Goal: Complete application form

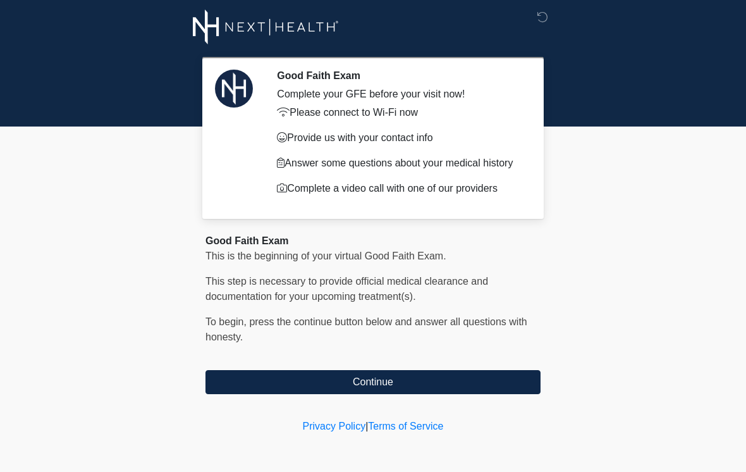
click at [441, 389] on button "Continue" at bounding box center [372, 382] width 335 height 24
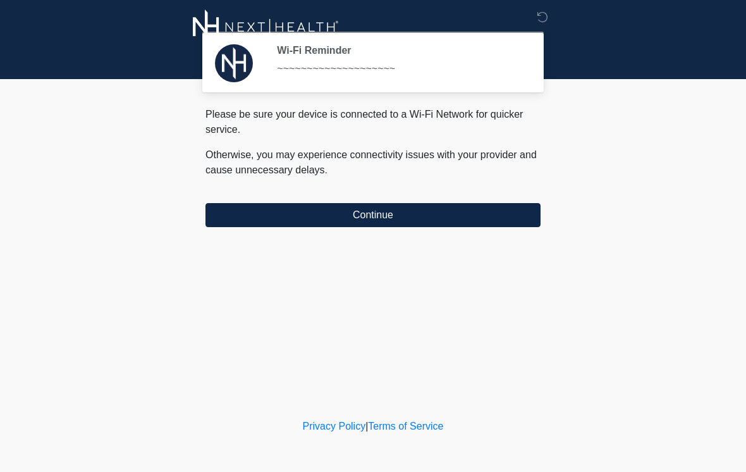
click at [415, 213] on button "Continue" at bounding box center [372, 215] width 335 height 24
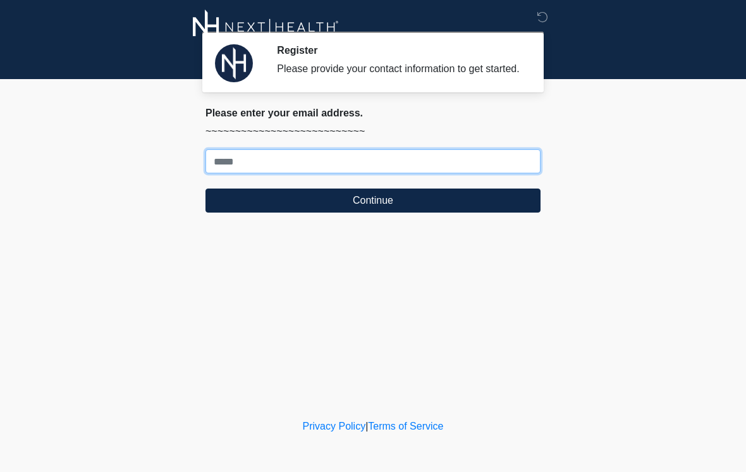
click at [297, 169] on input "Where should we email your treatment plan?" at bounding box center [372, 161] width 335 height 24
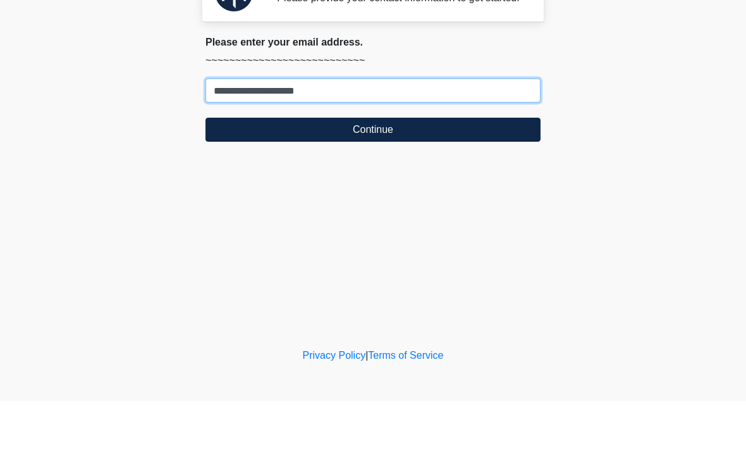
type input "**********"
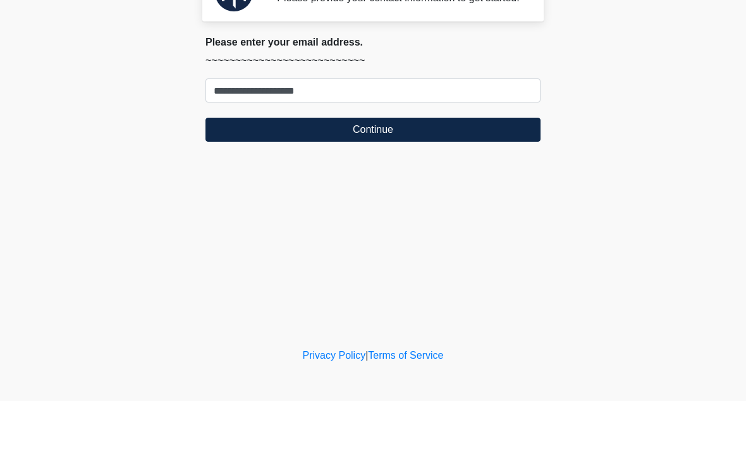
click at [481, 188] on button "Continue" at bounding box center [372, 200] width 335 height 24
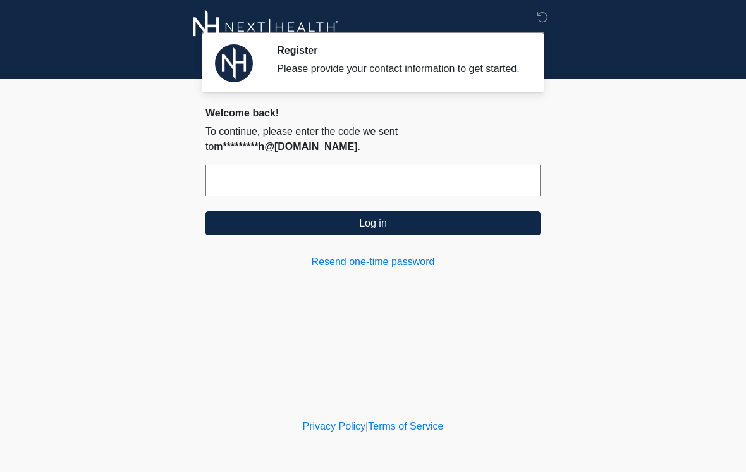
click at [482, 179] on input "text" at bounding box center [372, 180] width 335 height 32
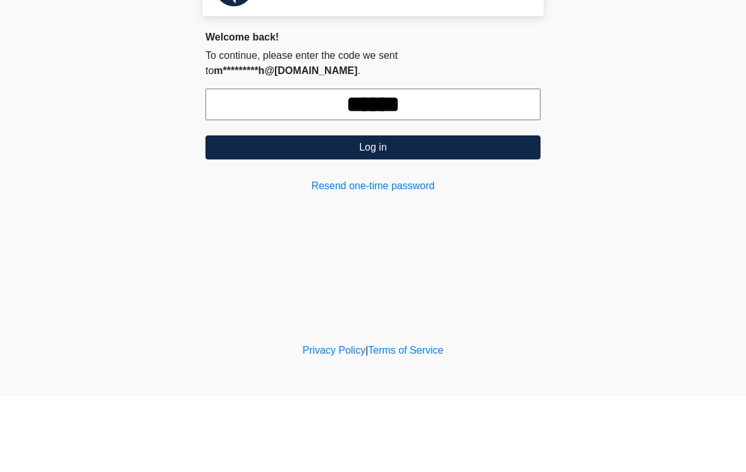
type input "******"
click at [452, 211] on button "Log in" at bounding box center [372, 223] width 335 height 24
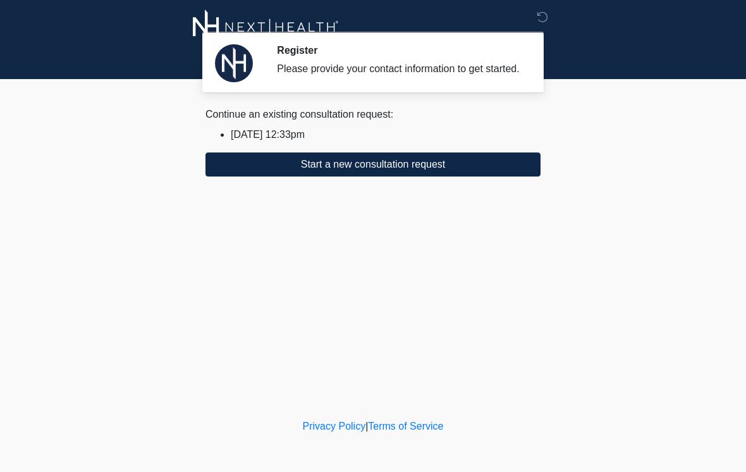
click at [406, 176] on button "Start a new consultation request" at bounding box center [372, 164] width 335 height 24
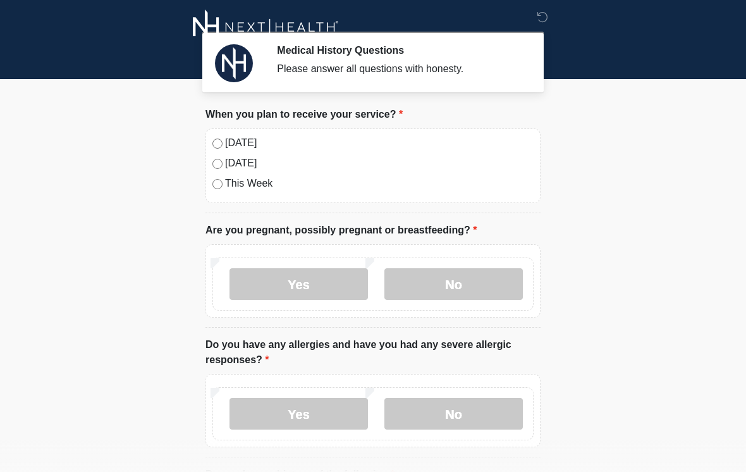
click at [246, 139] on label "[DATE]" at bounding box center [379, 142] width 309 height 15
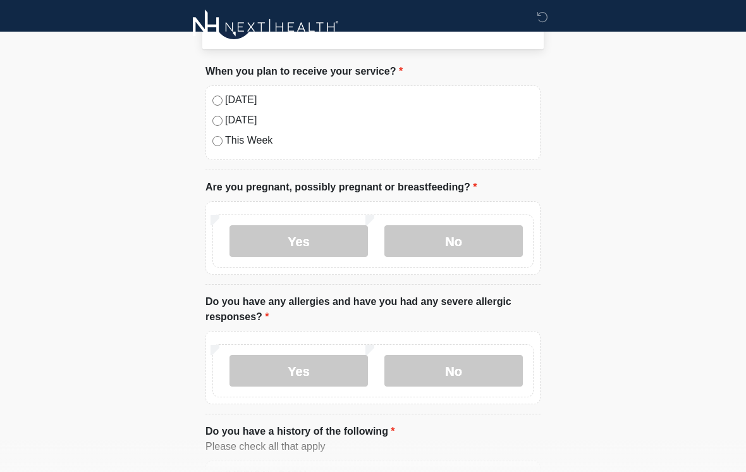
scroll to position [55, 0]
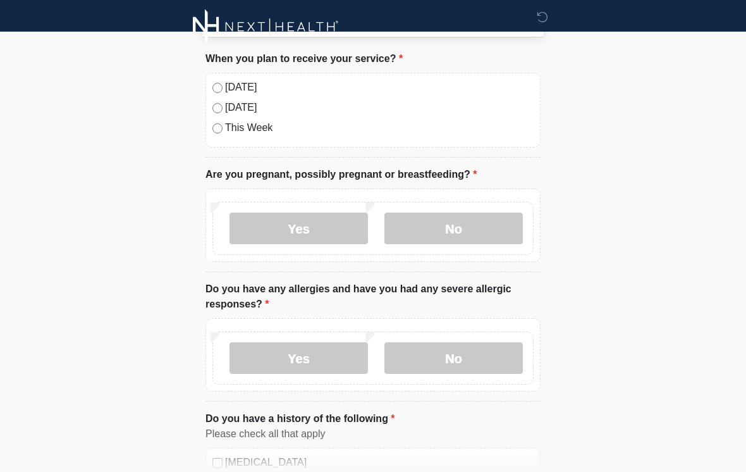
click at [475, 221] on label "No" at bounding box center [453, 229] width 138 height 32
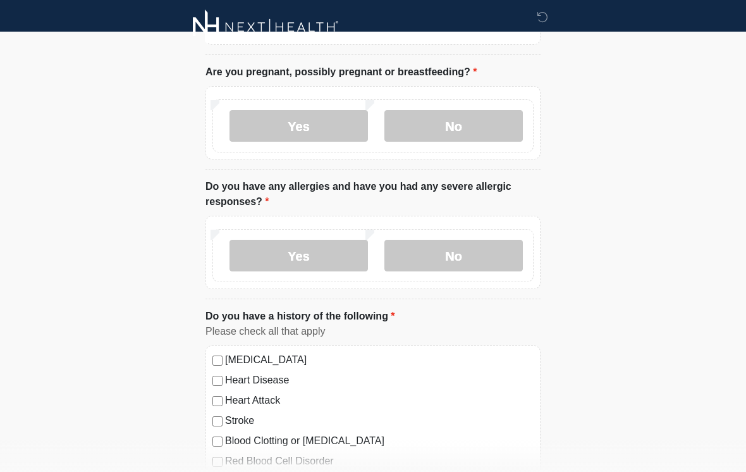
click at [494, 257] on label "No" at bounding box center [453, 256] width 138 height 32
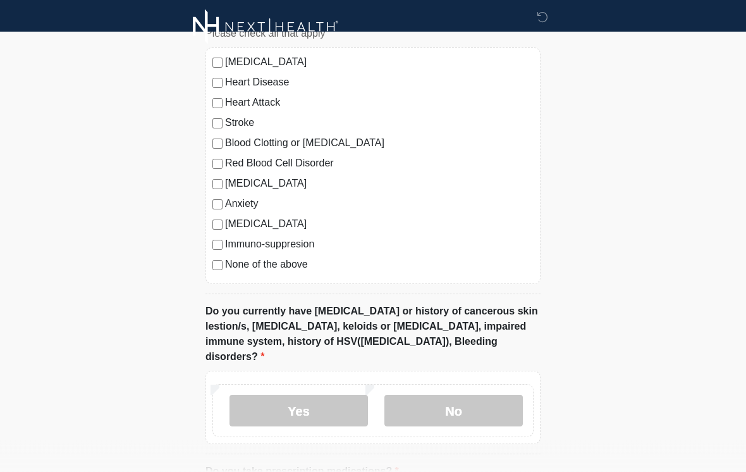
scroll to position [455, 0]
click at [273, 271] on label "None of the above" at bounding box center [379, 265] width 309 height 15
click at [448, 396] on label "No" at bounding box center [453, 412] width 138 height 32
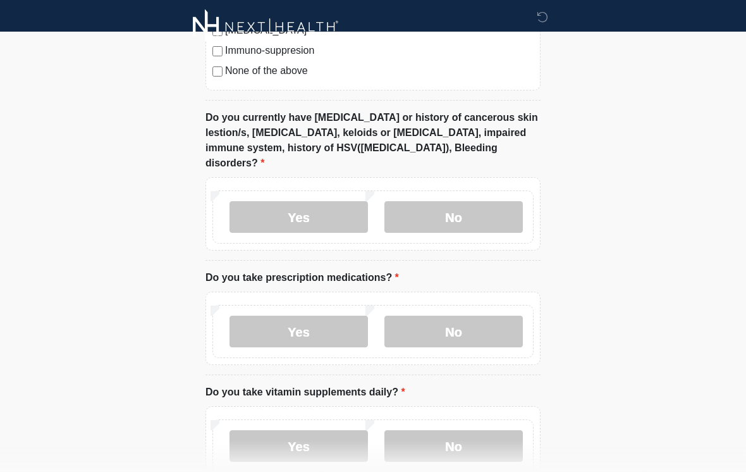
scroll to position [651, 0]
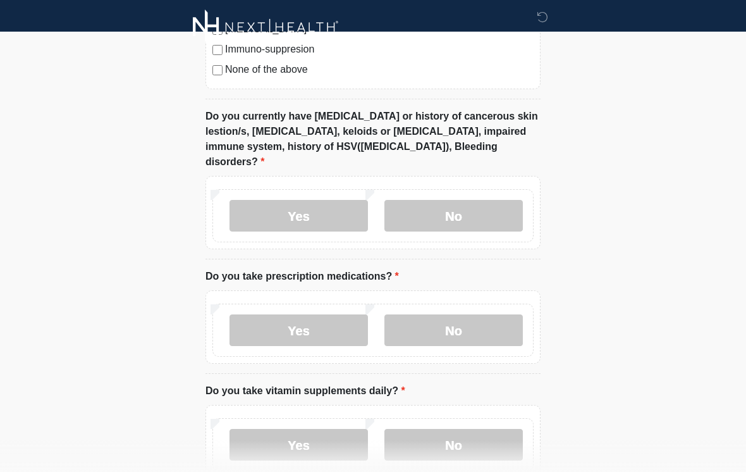
click at [471, 315] on label "No" at bounding box center [453, 330] width 138 height 32
click at [470, 429] on label "No" at bounding box center [453, 445] width 138 height 32
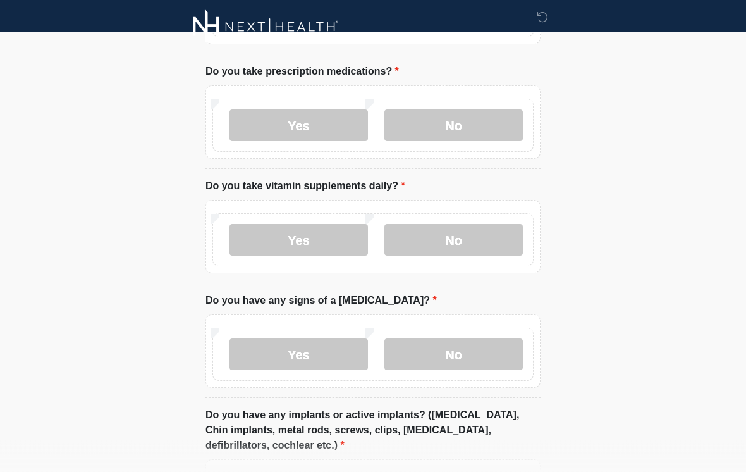
scroll to position [858, 0]
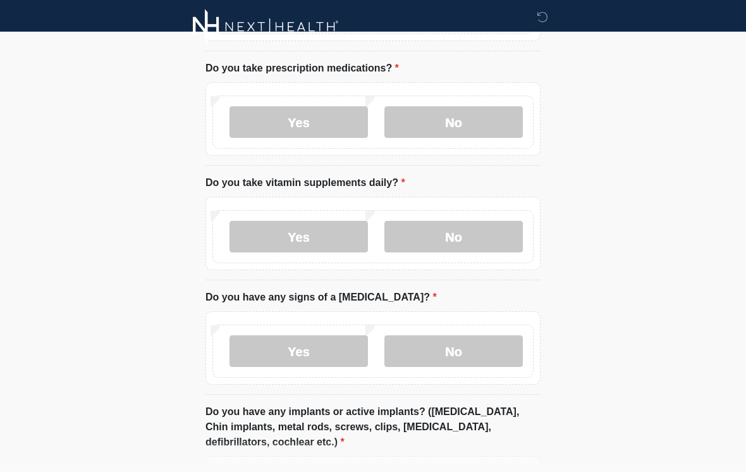
click at [485, 339] on label "No" at bounding box center [453, 352] width 138 height 32
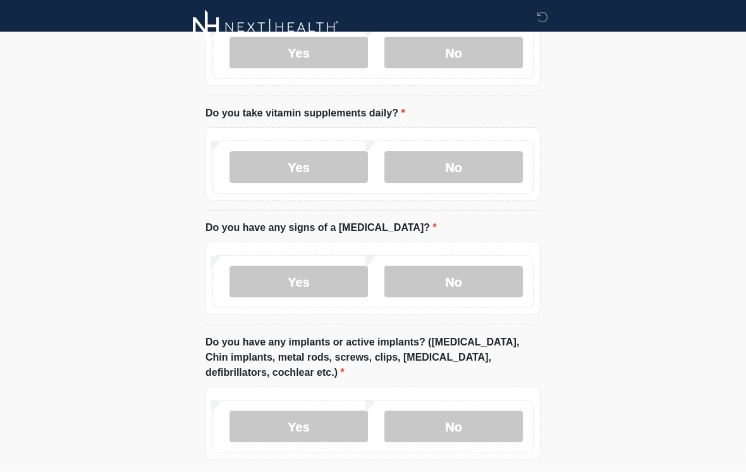
scroll to position [1020, 0]
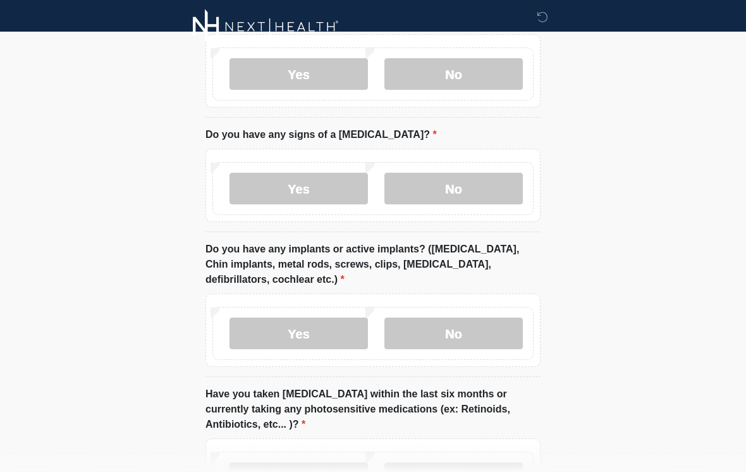
click at [500, 318] on label "No" at bounding box center [453, 334] width 138 height 32
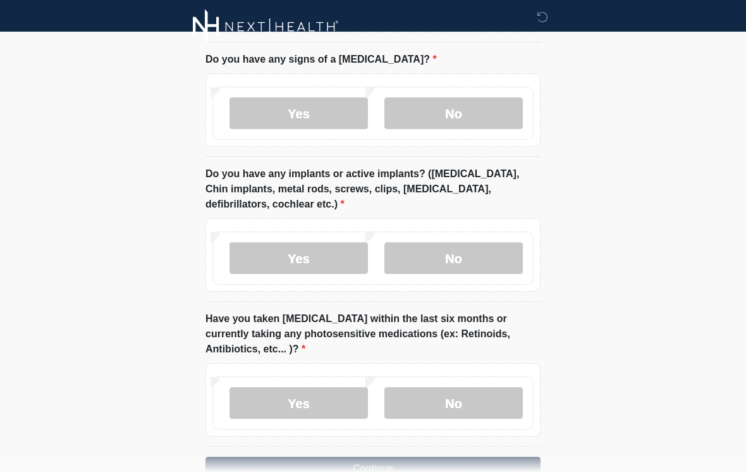
scroll to position [1134, 0]
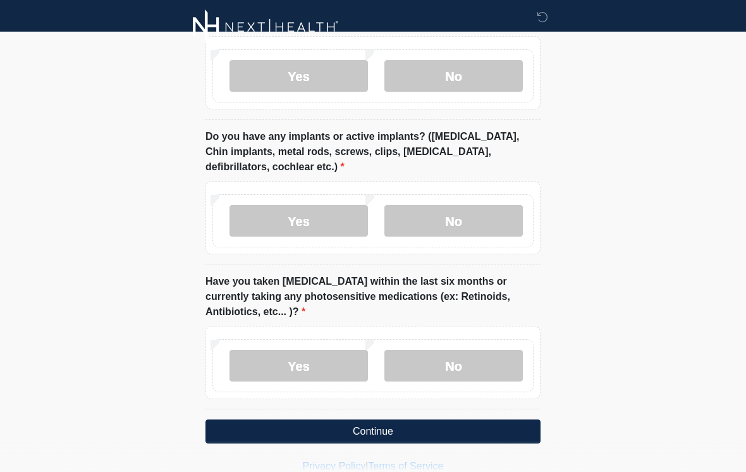
click at [484, 357] on label "No" at bounding box center [453, 366] width 138 height 32
click at [440, 419] on button "Continue" at bounding box center [372, 431] width 335 height 24
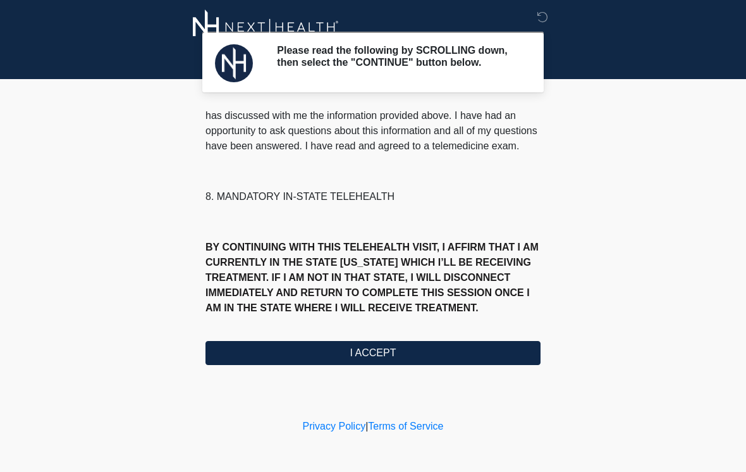
scroll to position [590, 0]
click at [396, 357] on button "I ACCEPT" at bounding box center [372, 353] width 335 height 24
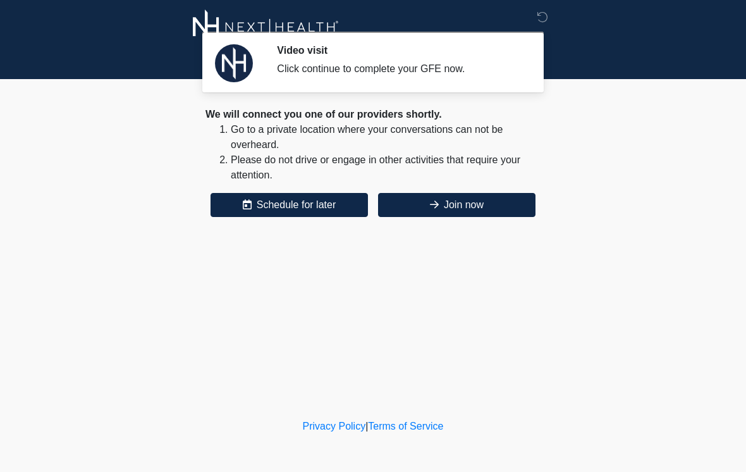
click at [504, 204] on button "Join now" at bounding box center [456, 205] width 157 height 24
